Goal: Communication & Community: Answer question/provide support

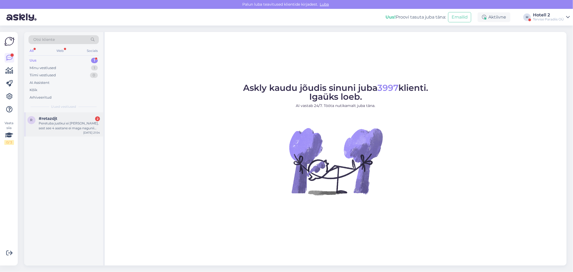
click at [52, 129] on div "Peretuba justkui ei [PERSON_NAME], sest see 4 aastane ei maga nagunii eraldi ru…" at bounding box center [69, 126] width 61 height 10
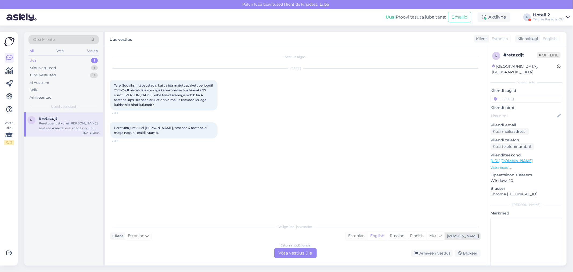
click at [367, 236] on div "Estonian" at bounding box center [356, 236] width 22 height 8
click at [297, 252] on div "Estonian to Estonian Võta vestlus üle" at bounding box center [295, 253] width 42 height 10
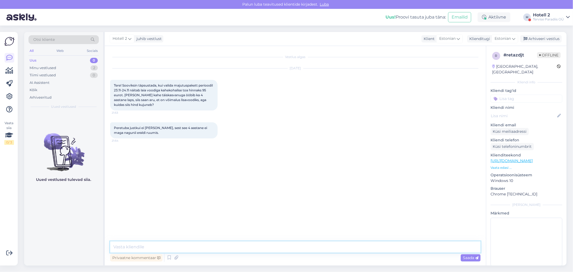
click at [144, 246] on textarea at bounding box center [295, 246] width 370 height 11
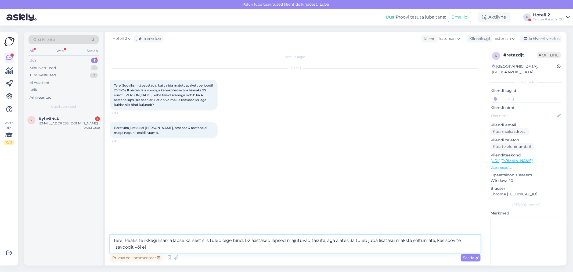
type textarea "Tere! Peaksite ikkagi lisama lapse ka, sest siis tuleb õige hind. 1-2 aastased …"
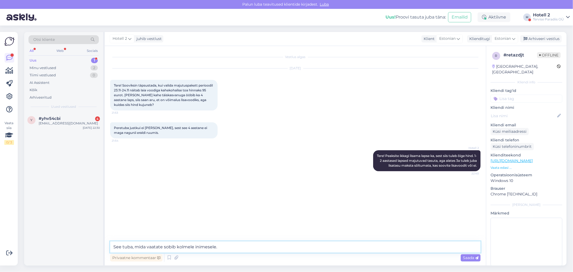
click at [176, 246] on textarea "See tuba, mida vaatate sobib kolmele inimesele." at bounding box center [295, 246] width 370 height 11
click at [242, 245] on textarea "See tuba, mida vaatate sobib ilusti kolmele inimesele." at bounding box center [295, 246] width 370 height 11
type textarea "See tuba, mida vaatate sobib ilusti kolmele inimesele. Ööbite ühes toas [PERSON…"
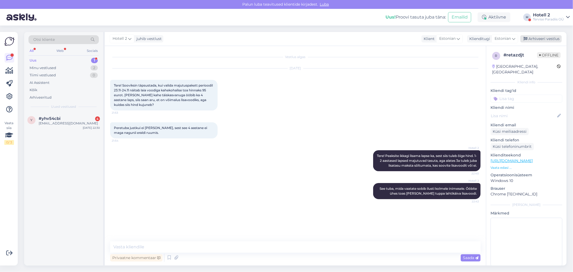
click at [527, 38] on icon at bounding box center [525, 39] width 4 height 4
click at [69, 126] on div "y #yhv54cbi 4 [EMAIL_ADDRESS][DOMAIN_NAME] [DATE] 22:31" at bounding box center [63, 121] width 79 height 19
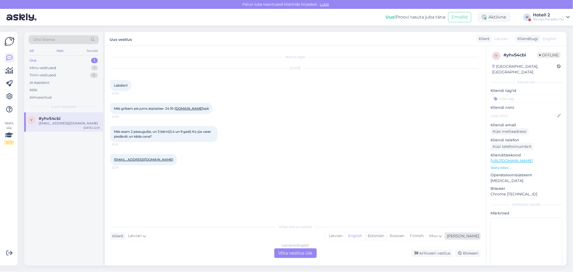
click at [387, 236] on div "Estonian" at bounding box center [376, 236] width 22 height 8
click at [279, 253] on div "Latvian to Estonian Võta vestlus üle" at bounding box center [295, 253] width 42 height 10
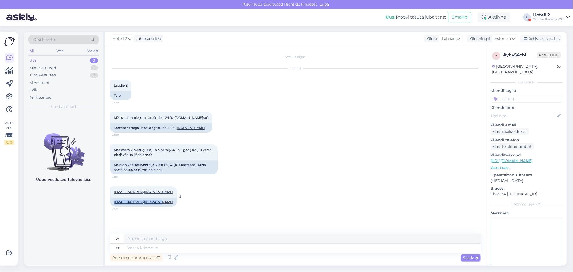
drag, startPoint x: 161, startPoint y: 202, endPoint x: 114, endPoint y: 200, distance: 47.3
click at [114, 200] on div "[EMAIL_ADDRESS][DOMAIN_NAME]" at bounding box center [143, 201] width 67 height 9
copy link "[EMAIL_ADDRESS][DOMAIN_NAME]"
